Goal: Book appointment/travel/reservation

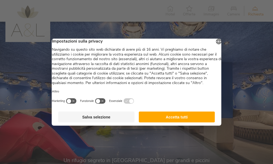
click at [188, 122] on button "Accetta tutti" at bounding box center [176, 116] width 76 height 11
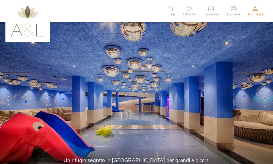
click at [38, 34] on img at bounding box center [28, 20] width 34 height 31
click at [172, 13] on span "Hotel" at bounding box center [169, 14] width 9 height 4
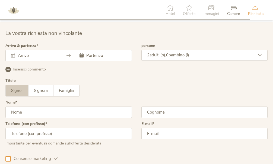
scroll to position [1344, 0]
click at [57, 55] on div "[DATE] Lun Mar Mer Gio Ven Sab Dom 1 2 3 4 5 6 7 8 9 10 11 12 13 14 15 16 17 18…" at bounding box center [68, 55] width 126 height 11
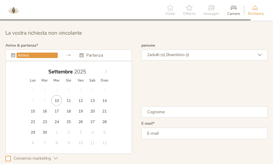
click at [106, 70] on icon at bounding box center [106, 72] width 4 height 4
click at [105, 71] on icon at bounding box center [106, 72] width 4 height 4
click at [107, 70] on icon at bounding box center [106, 72] width 4 height 4
type input "[DATE]"
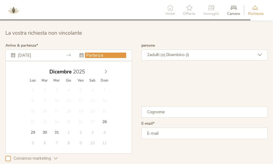
click at [117, 57] on input "text" at bounding box center [105, 55] width 41 height 5
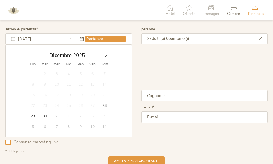
scroll to position [1361, 0]
type input "[DATE]"
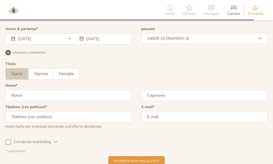
click at [105, 41] on div "[DATE] [DATE] [DATE] Lun Mar Mer Gio Ven Sab Dom 1 2 3 4 5 6 7 8 9 10 11 12 13 …" at bounding box center [68, 38] width 126 height 11
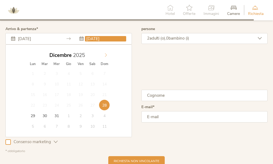
click at [105, 56] on icon at bounding box center [106, 55] width 2 height 4
type input "2026"
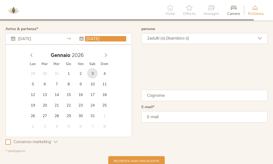
type input "[DATE]"
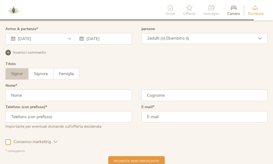
click at [260, 37] on icon at bounding box center [259, 38] width 4 height 4
click at [243, 41] on div "2 adulti (o), 0 bambino (i)" at bounding box center [204, 38] width 126 height 11
click at [260, 38] on icon at bounding box center [259, 38] width 4 height 4
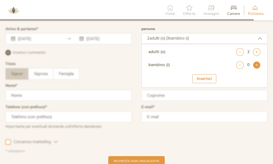
click at [256, 66] on icon at bounding box center [257, 65] width 8 height 8
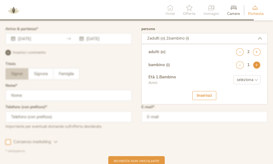
click at [256, 66] on icon at bounding box center [257, 65] width 8 height 8
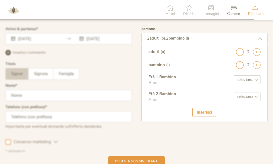
click at [255, 80] on select "seleziona 0 1 2 3 4 5 6 7 8 9 10 11 12 13 14 15 16 17" at bounding box center [246, 79] width 27 height 9
select select "8"
click at [233, 75] on select "seleziona 0 1 2 3 4 5 6 7 8 9 10 11 12 13 14 15 16 17" at bounding box center [246, 79] width 27 height 9
click at [255, 99] on select "seleziona 0 1 2 3 4 5 6 7 8 9 10 11 12 13 14 15 16 17" at bounding box center [246, 96] width 27 height 9
select select "10"
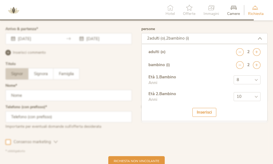
click at [233, 92] on select "seleziona 0 1 2 3 4 5 6 7 8 9 10 11 12 13 14 15 16 17" at bounding box center [246, 96] width 27 height 9
click at [207, 114] on div "Inserisci" at bounding box center [204, 112] width 24 height 9
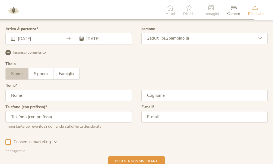
click at [72, 93] on input "text" at bounding box center [68, 95] width 126 height 11
type input "chiara"
click at [177, 95] on input "text" at bounding box center [204, 95] width 126 height 11
type input "macri"
click at [72, 117] on input "text" at bounding box center [68, 116] width 126 height 11
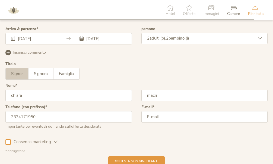
type input "3334171950"
click at [176, 114] on input "email" at bounding box center [204, 116] width 126 height 11
type input "[EMAIL_ADDRESS][DOMAIN_NAME]"
click at [8, 140] on div at bounding box center [7, 141] width 5 height 5
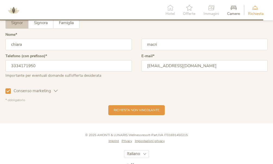
scroll to position [1413, 0]
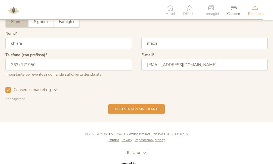
click at [146, 111] on span "Richiesta non vincolante" at bounding box center [137, 109] width 46 height 5
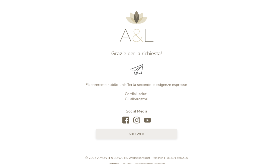
click at [147, 134] on link "sito web" at bounding box center [136, 134] width 81 height 10
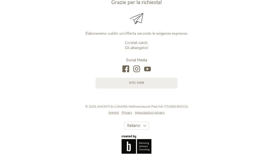
scroll to position [51, 0]
click at [144, 82] on span "sito web" at bounding box center [136, 82] width 15 height 5
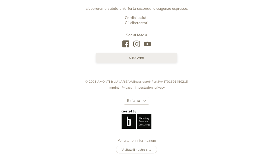
scroll to position [76, 0]
click at [145, 150] on span "Visitate il nostro sito" at bounding box center [136, 149] width 30 height 4
